Goal: Check status: Check status

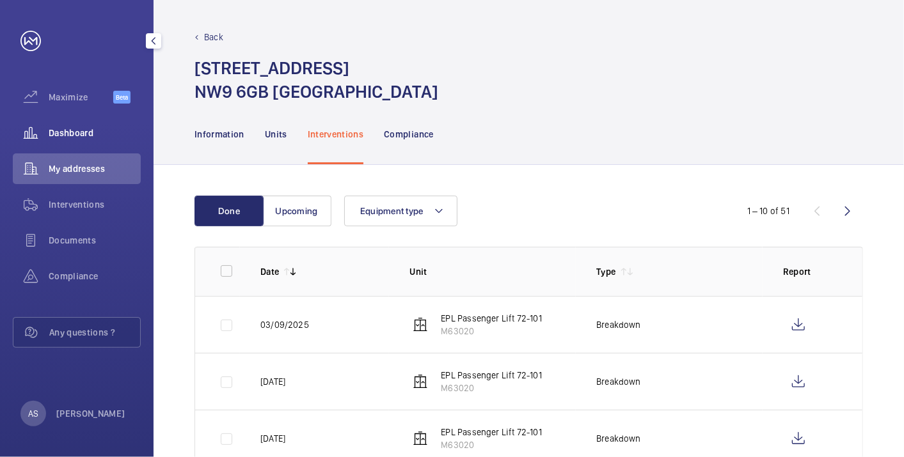
click at [58, 120] on div "Dashboard" at bounding box center [77, 133] width 128 height 31
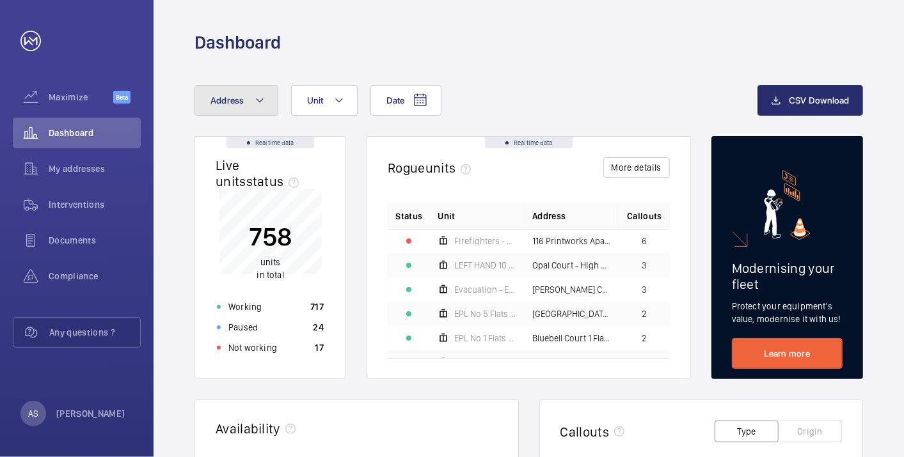
click at [241, 104] on span "Address" at bounding box center [227, 100] width 34 height 10
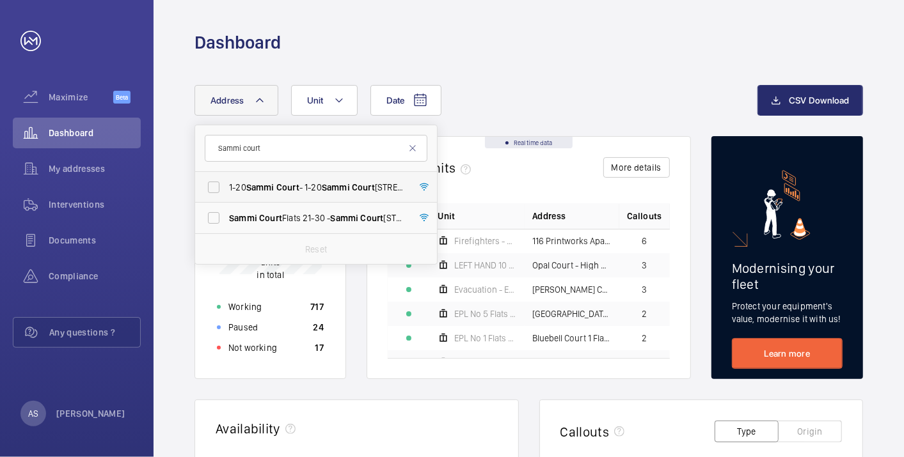
type input "Sammi court"
click at [332, 182] on span "Sammi" at bounding box center [336, 187] width 28 height 10
click at [226, 182] on input "[STREET_ADDRESS]" at bounding box center [214, 188] width 26 height 26
checkbox input "true"
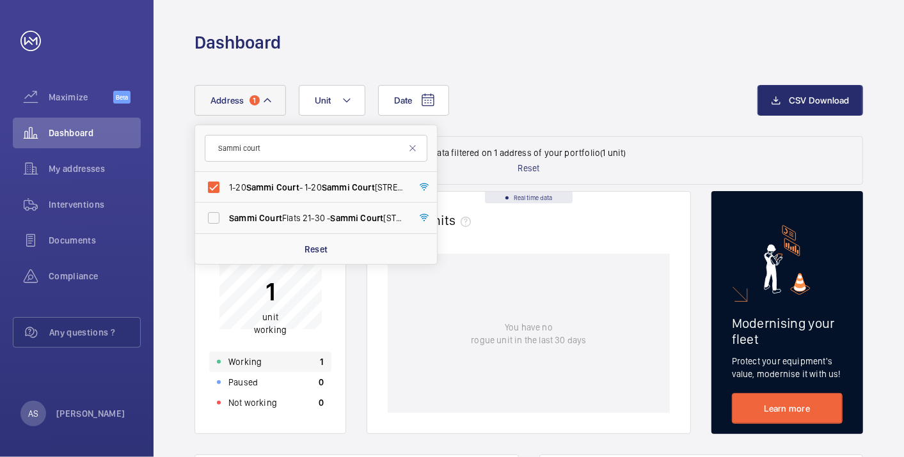
click at [309, 367] on div "Working 1" at bounding box center [270, 362] width 122 height 20
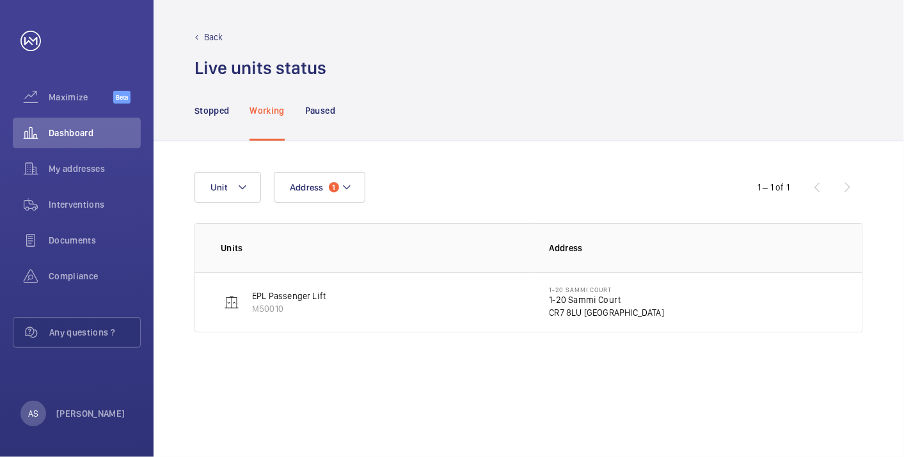
click at [586, 311] on p "CR7 8LU [GEOGRAPHIC_DATA]" at bounding box center [607, 312] width 115 height 13
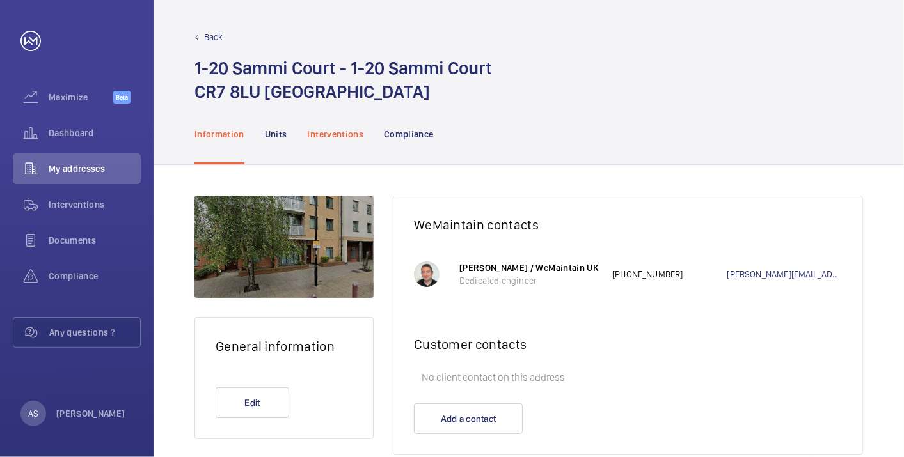
click at [353, 139] on p "Interventions" at bounding box center [336, 134] width 56 height 13
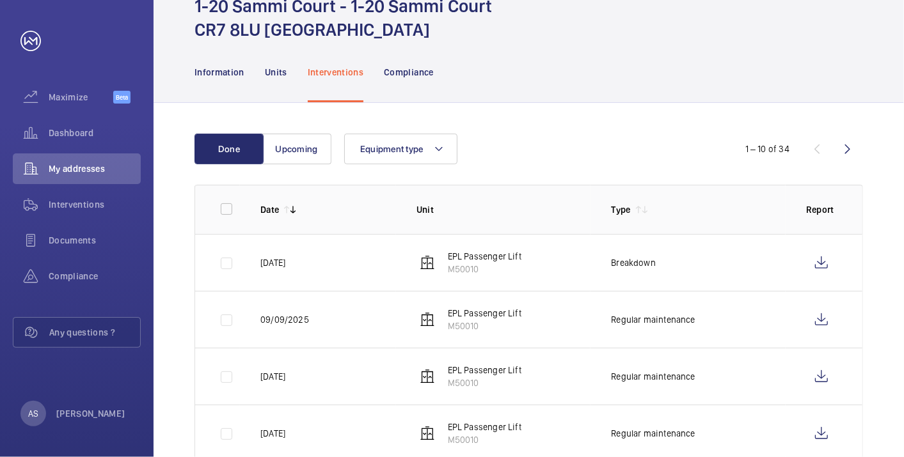
scroll to position [65, 0]
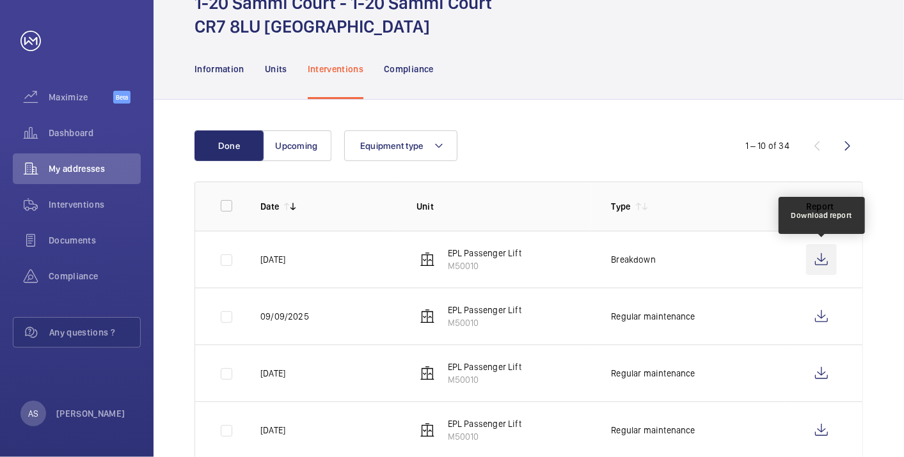
click at [824, 259] on wm-front-icon-button at bounding box center [821, 259] width 31 height 31
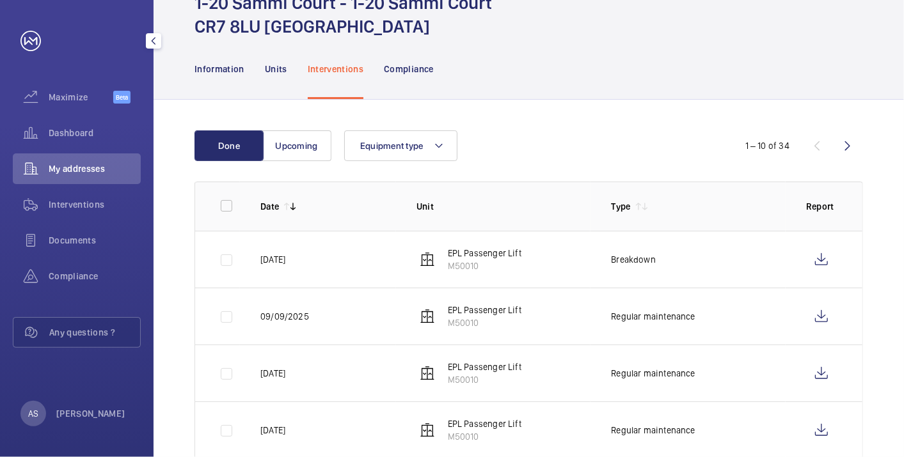
click at [65, 150] on div "Dashboard" at bounding box center [77, 136] width 128 height 36
click at [84, 139] on span "Dashboard" at bounding box center [95, 133] width 92 height 13
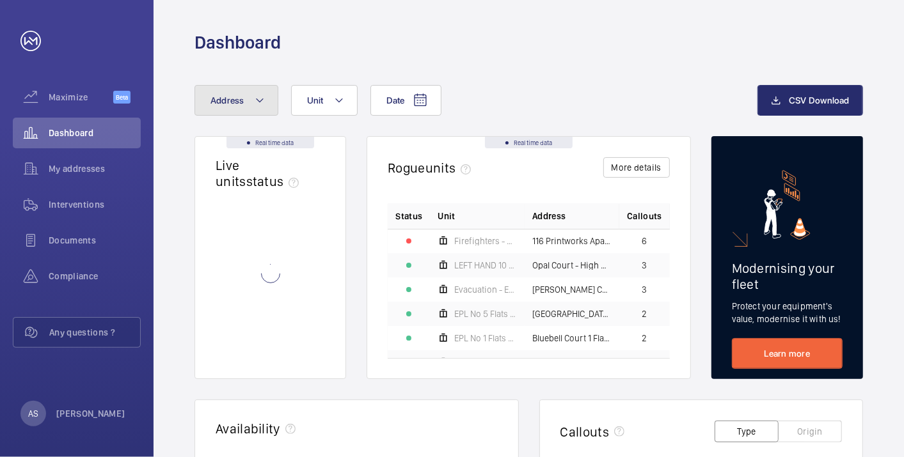
click at [222, 99] on span "Address" at bounding box center [227, 100] width 34 height 10
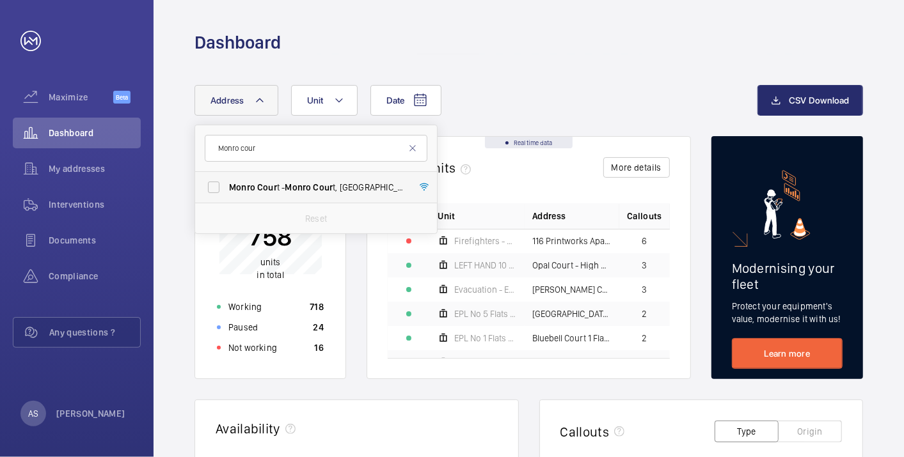
type input "Monro cour"
click at [293, 184] on span "Monro" at bounding box center [298, 187] width 26 height 10
click at [226, 184] on input "Monro Cour t - Monro Cour t, [GEOGRAPHIC_DATA] 4JL" at bounding box center [214, 188] width 26 height 26
checkbox input "true"
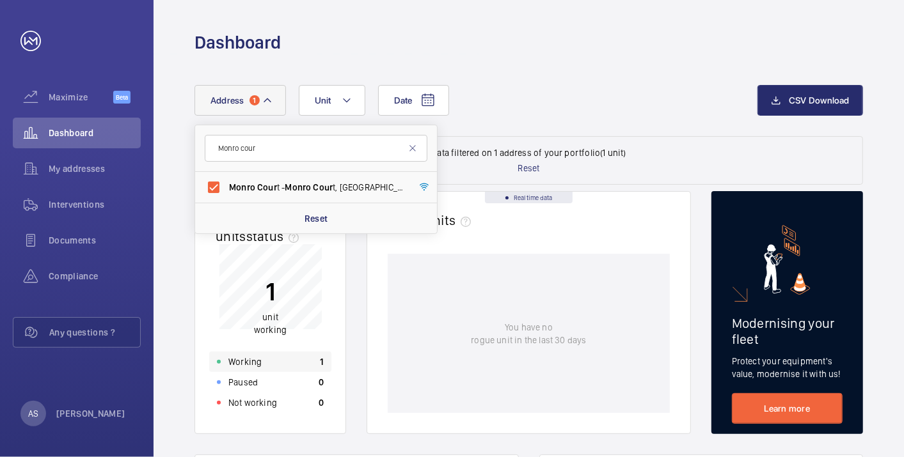
click at [280, 361] on div "Working 1" at bounding box center [270, 362] width 122 height 20
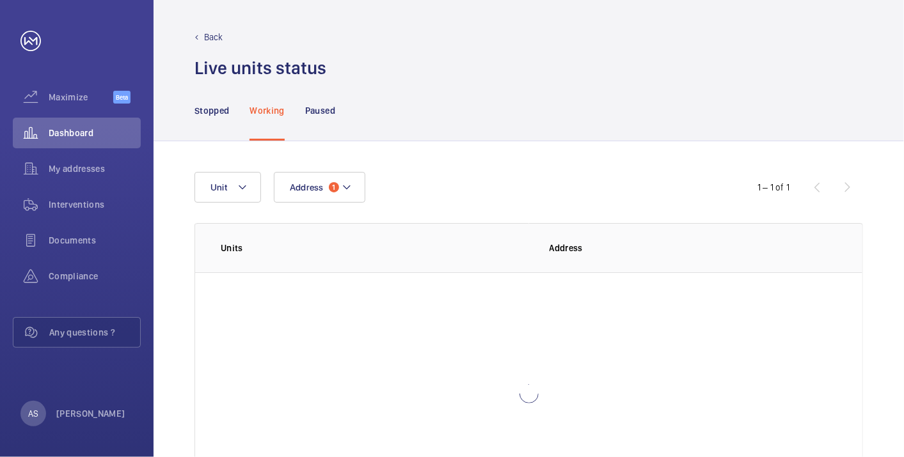
click at [280, 361] on div at bounding box center [528, 394] width 667 height 243
click at [567, 291] on p "Monro Court" at bounding box center [605, 290] width 111 height 8
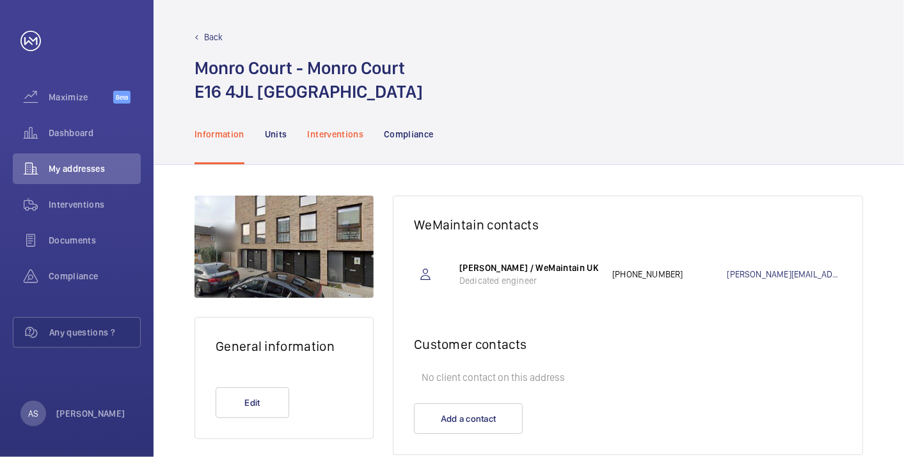
click at [314, 132] on p "Interventions" at bounding box center [336, 134] width 56 height 13
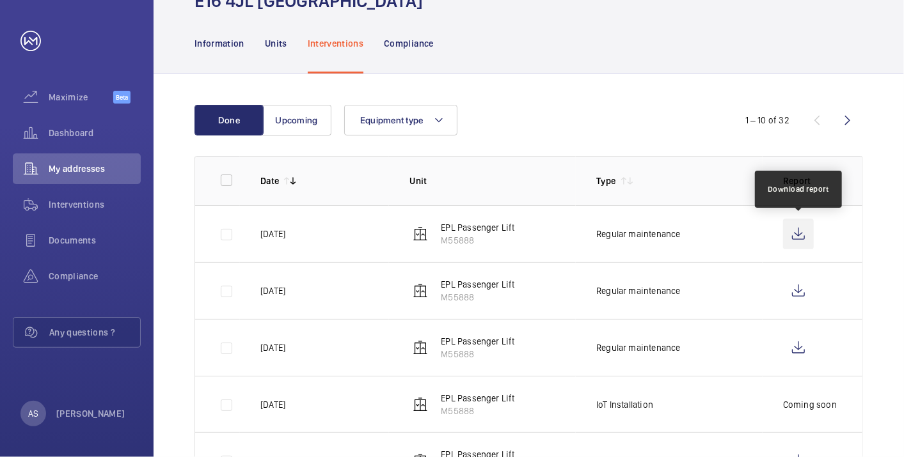
scroll to position [90, 0]
click at [796, 239] on wm-front-icon-button at bounding box center [798, 234] width 31 height 31
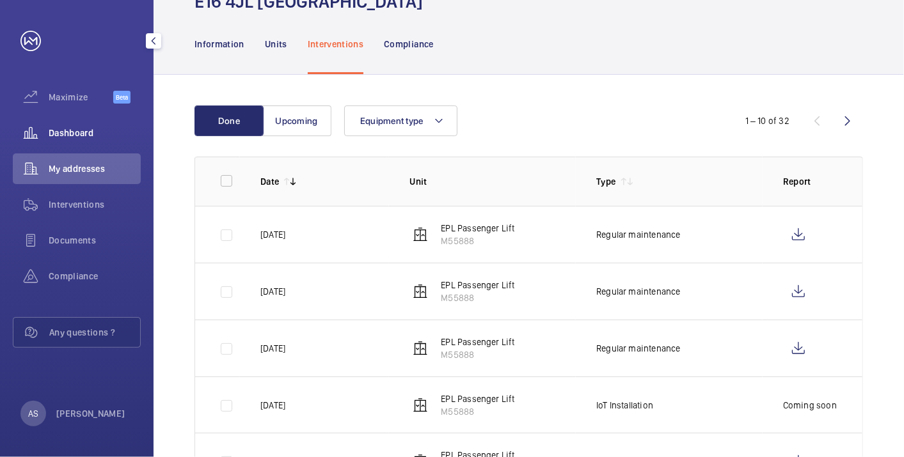
click at [86, 130] on span "Dashboard" at bounding box center [95, 133] width 92 height 13
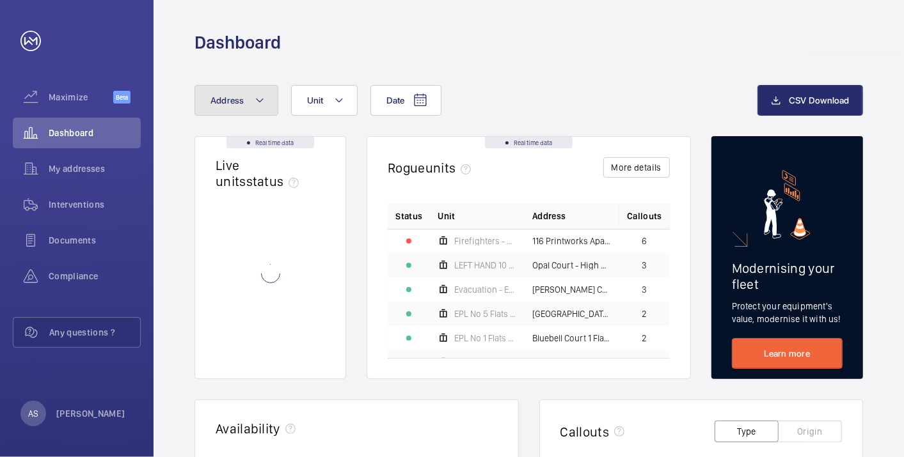
click at [227, 98] on span "Address" at bounding box center [227, 100] width 34 height 10
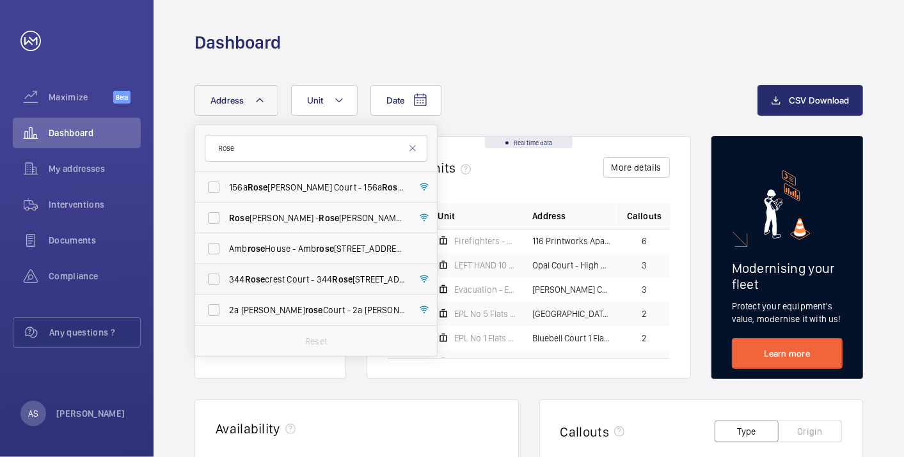
type input "Rose"
click at [357, 270] on label "[STREET_ADDRESS] - [STREET_ADDRESS]" at bounding box center [306, 279] width 223 height 31
click at [226, 270] on input "[STREET_ADDRESS] - [STREET_ADDRESS]" at bounding box center [214, 280] width 26 height 26
checkbox input "true"
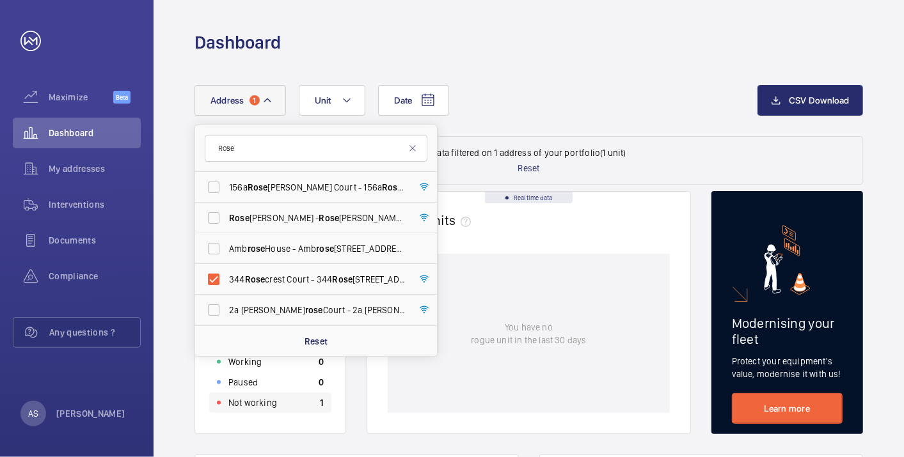
click at [290, 406] on div "Not working 1" at bounding box center [270, 403] width 122 height 20
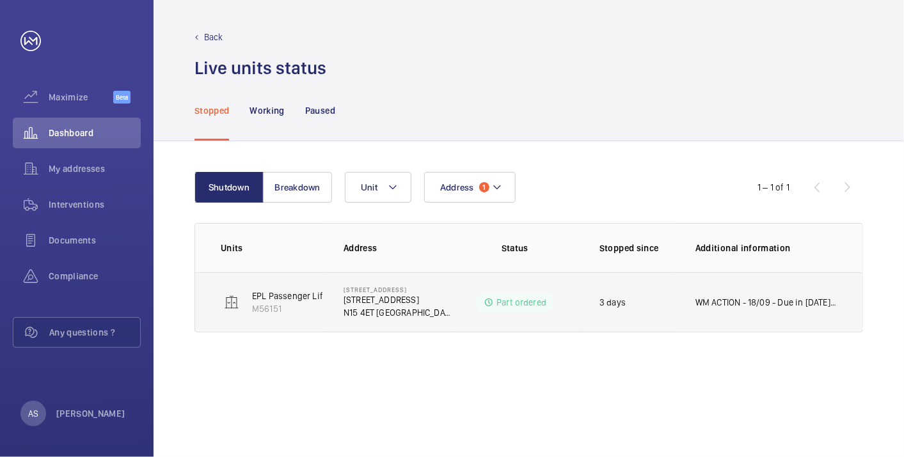
click at [389, 302] on p "[STREET_ADDRESS]" at bounding box center [397, 300] width 107 height 13
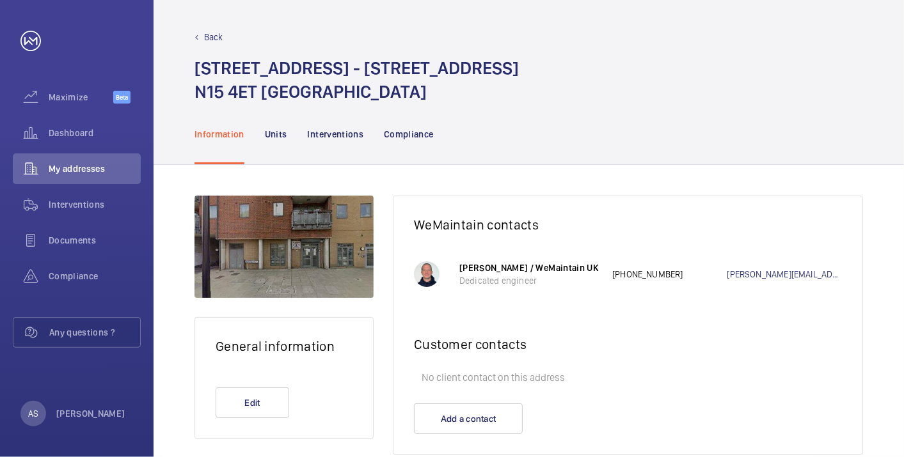
scroll to position [28, 0]
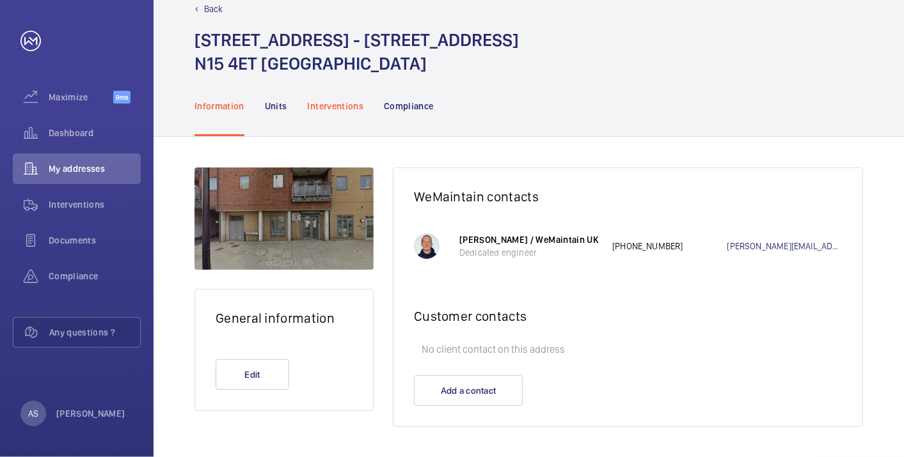
click at [323, 113] on div "Interventions" at bounding box center [336, 105] width 56 height 61
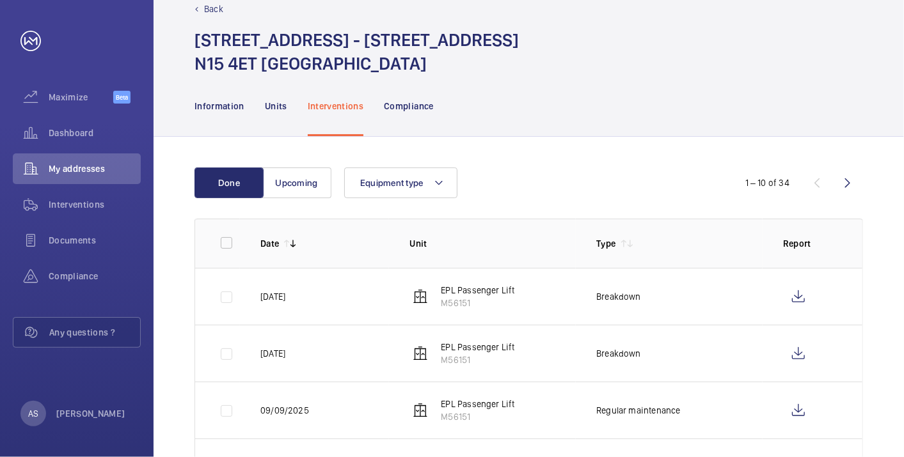
click at [610, 296] on p "Breakdown" at bounding box center [618, 296] width 45 height 13
click at [236, 107] on p "Information" at bounding box center [219, 106] width 50 height 13
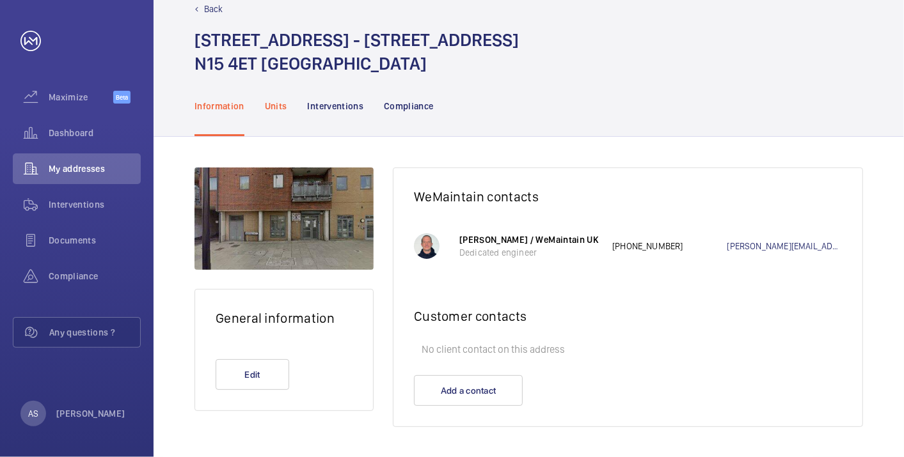
click at [276, 104] on p "Units" at bounding box center [276, 106] width 22 height 13
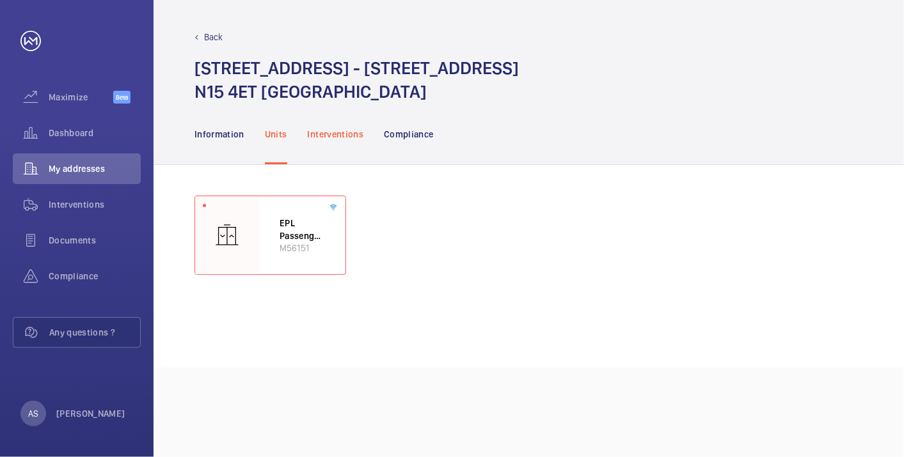
click at [334, 134] on p "Interventions" at bounding box center [336, 134] width 56 height 13
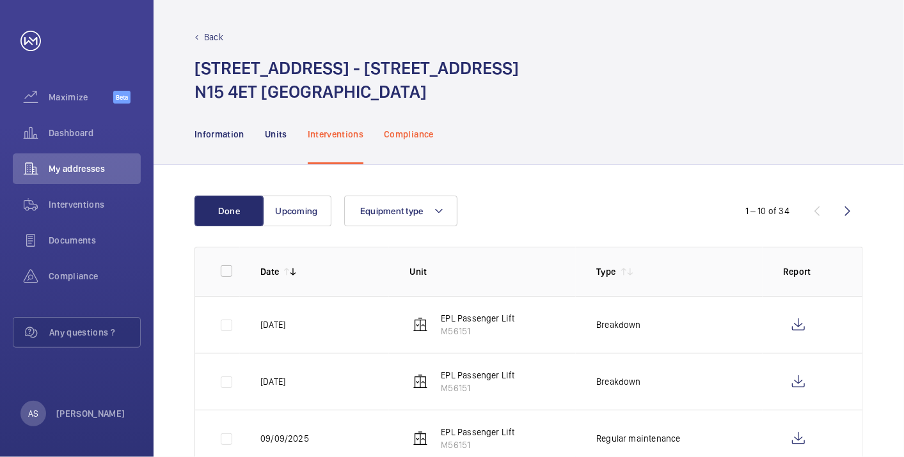
click at [399, 134] on p "Compliance" at bounding box center [409, 134] width 50 height 13
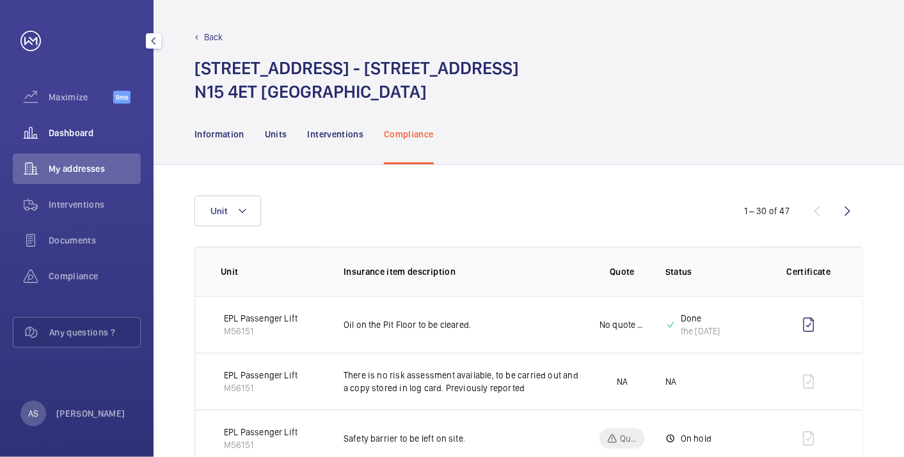
click at [75, 138] on span "Dashboard" at bounding box center [95, 133] width 92 height 13
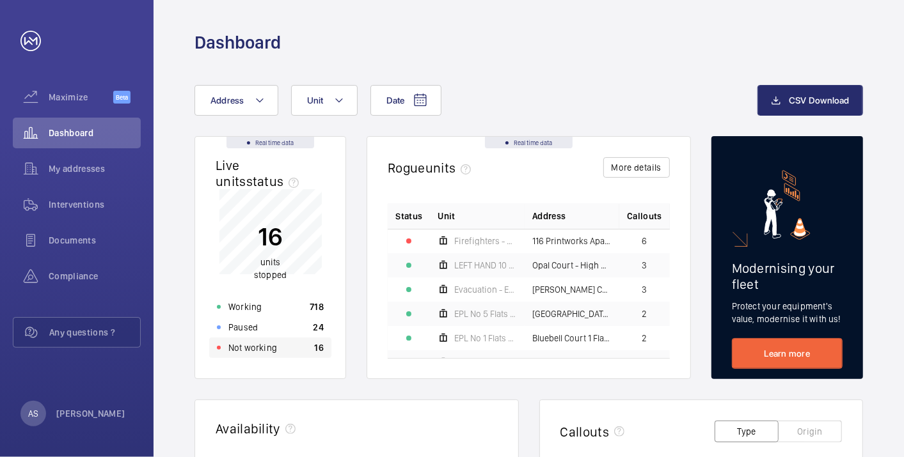
click at [299, 349] on div "Not working 16" at bounding box center [270, 348] width 122 height 20
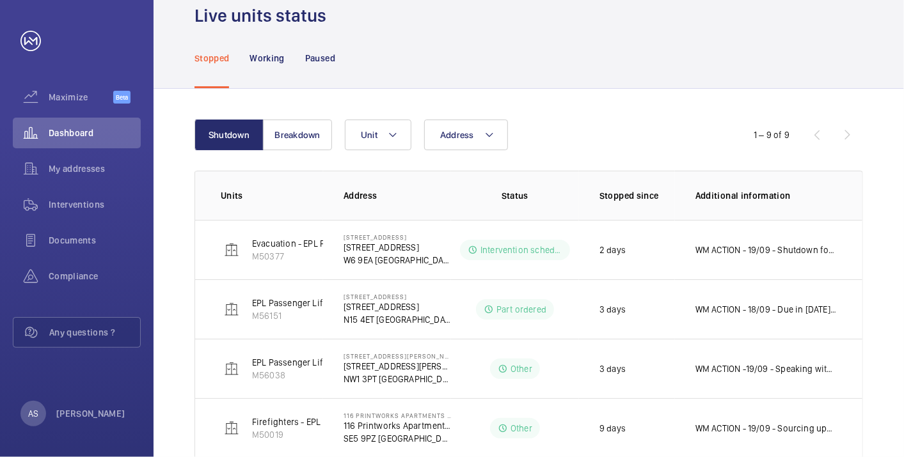
scroll to position [54, 0]
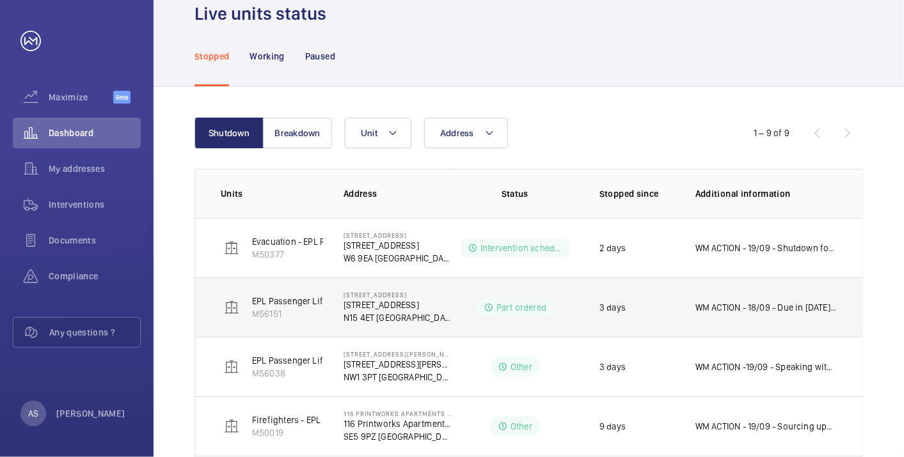
click at [692, 316] on td "WM ACTION - 18/09 - Due in [DATE] Part ordered ETA TBC. 17.09.25 [DATE] - Edges…" at bounding box center [768, 307] width 187 height 59
